Goal: Transaction & Acquisition: Purchase product/service

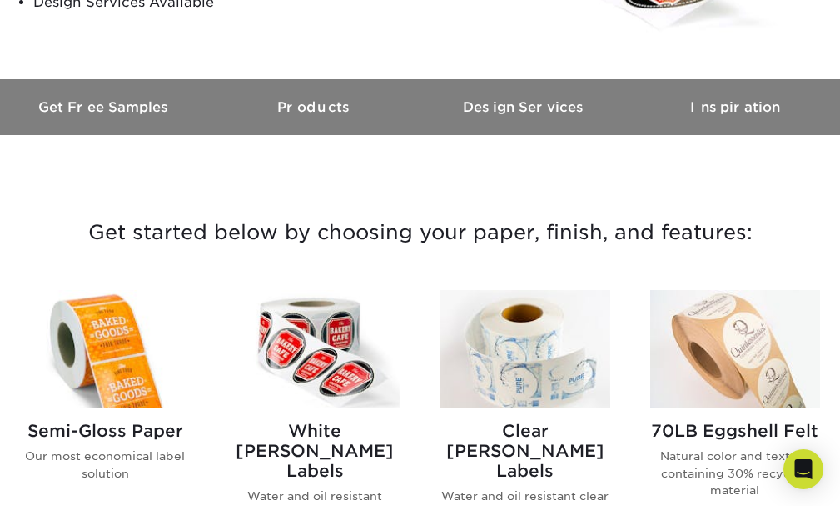
scroll to position [533, 0]
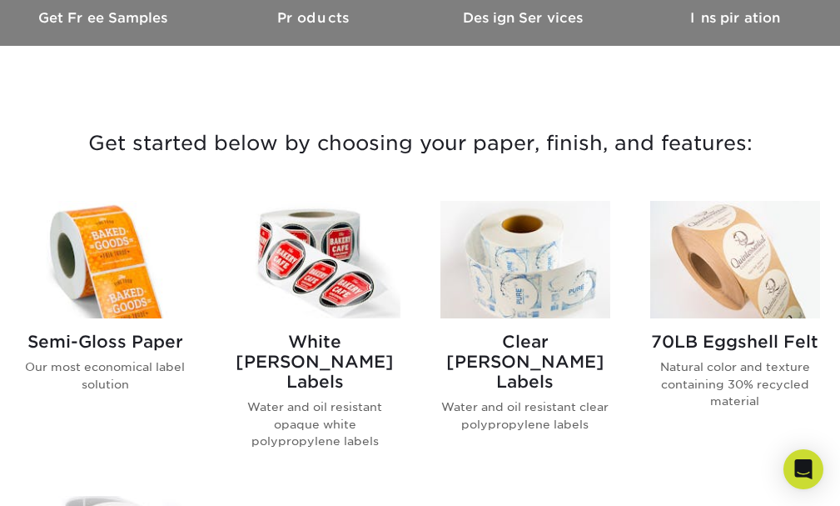
click at [120, 272] on img at bounding box center [105, 259] width 170 height 117
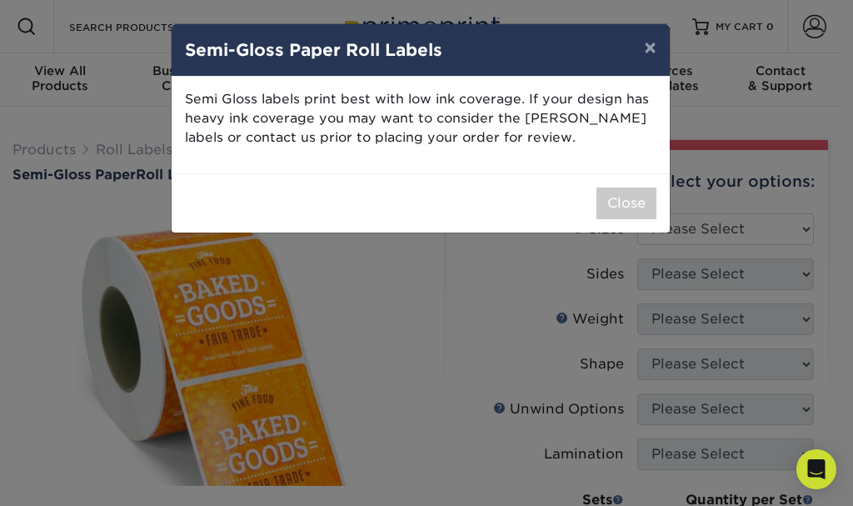
click at [504, 311] on div "× Semi-Gloss Paper Roll Labels Semi Gloss labels print best with low ink covera…" at bounding box center [426, 253] width 853 height 506
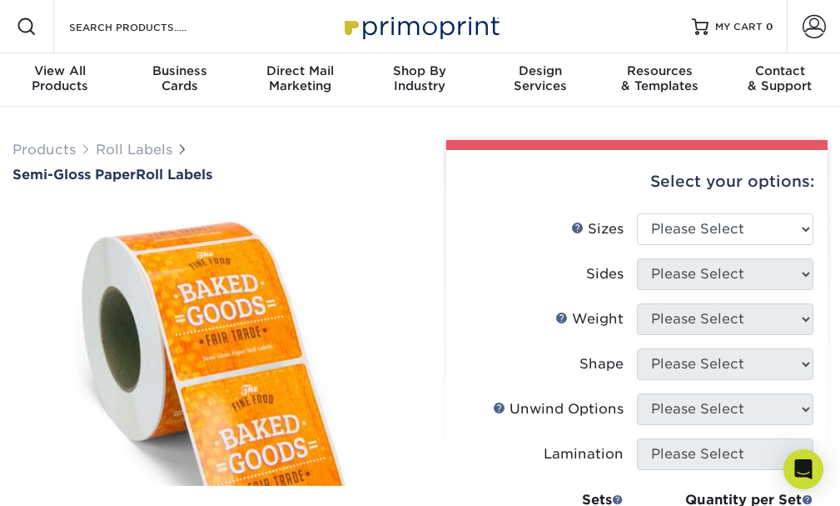
scroll to position [89, 0]
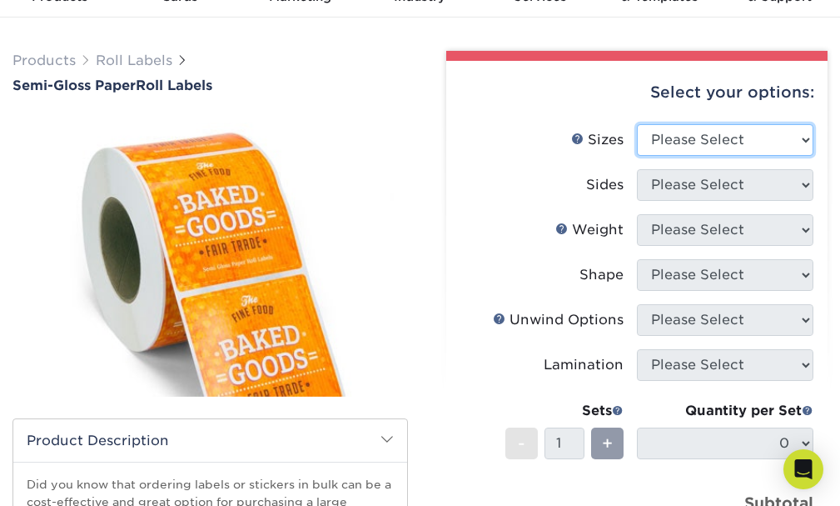
click at [804, 135] on select "Please Select 1" x 1" 1" x 2" 1" x 2.5" 1" x 3" 1.5" x 1.5" 1.5" x 2.5" 1.5" x …" at bounding box center [725, 140] width 177 height 32
click at [350, 159] on img at bounding box center [210, 258] width 396 height 273
click at [351, 164] on img at bounding box center [210, 258] width 396 height 273
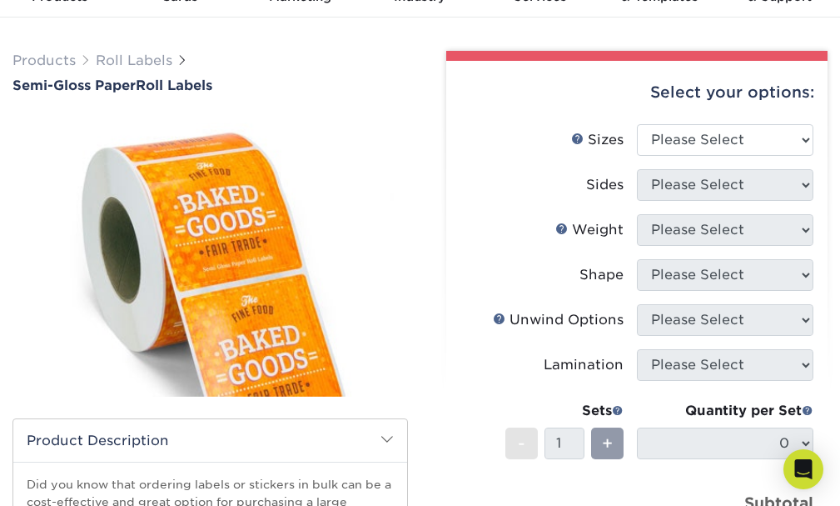
click at [579, 35] on div "Products Roll Labels Semi-Gloss Paper Roll Labels Please note: /" at bounding box center [420, 435] width 840 height 836
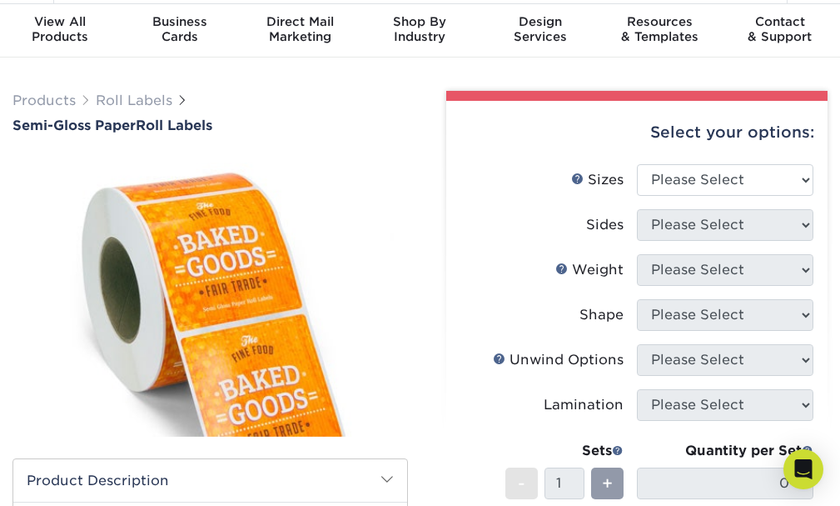
scroll to position [0, 0]
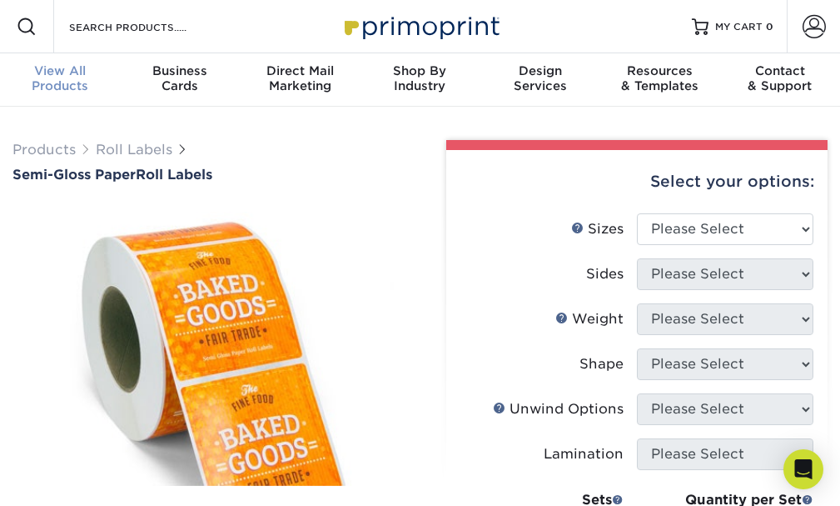
click at [58, 82] on div "View All Products" at bounding box center [60, 78] width 120 height 30
